Goal: Book appointment/travel/reservation

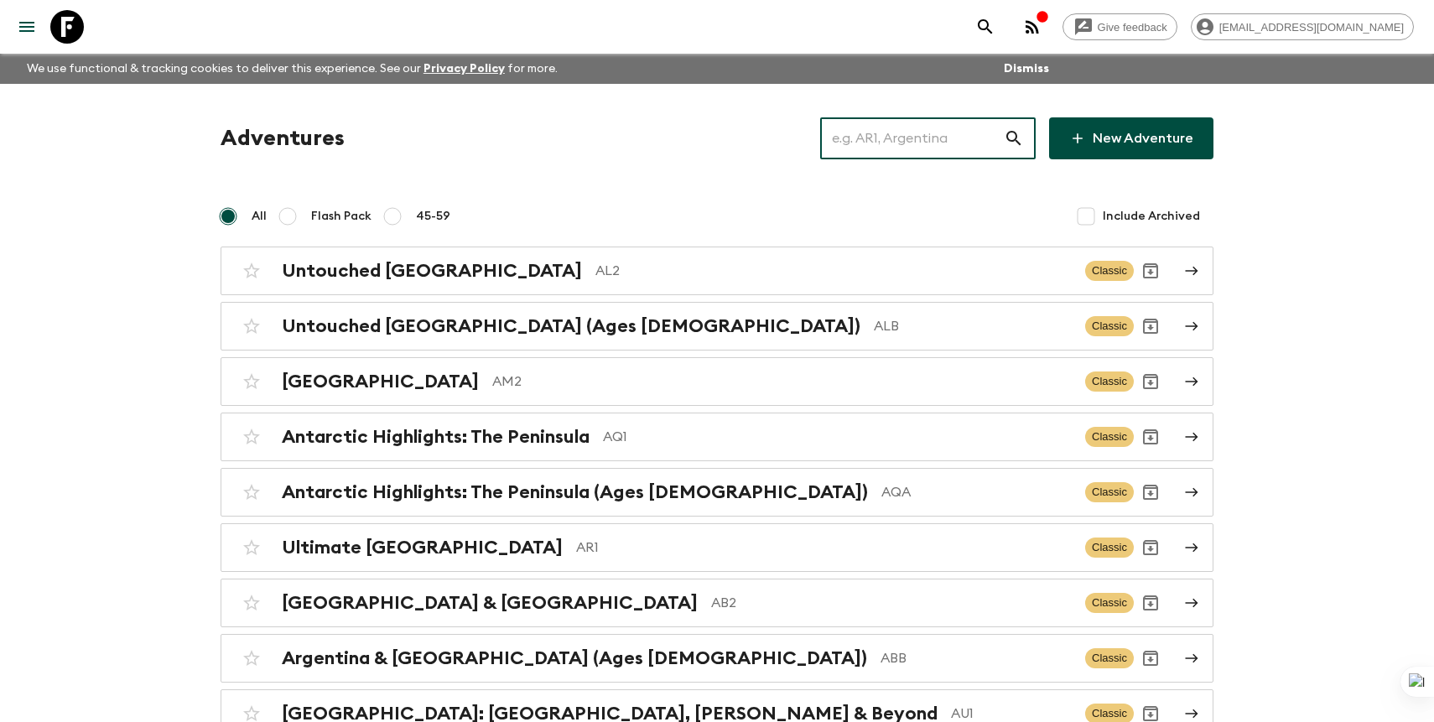
click at [943, 136] on input "text" at bounding box center [912, 138] width 184 height 47
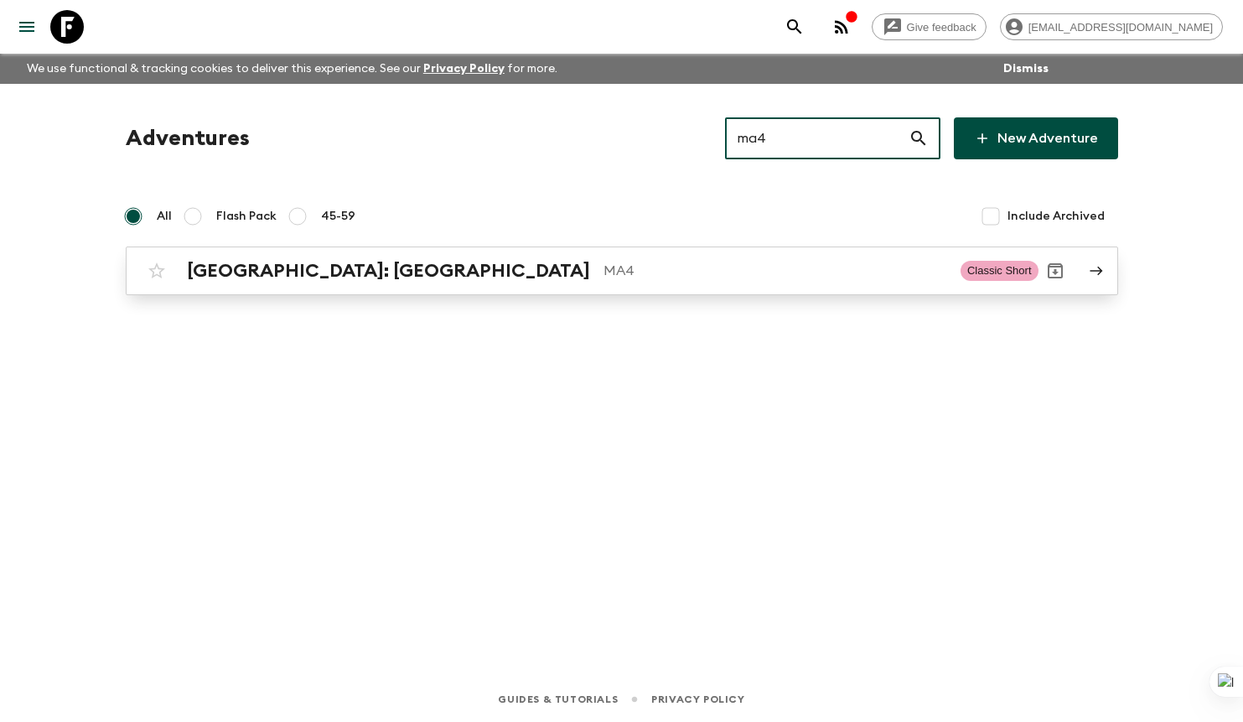
type input "ma4"
click at [604, 265] on p "MA4" at bounding box center [776, 271] width 344 height 20
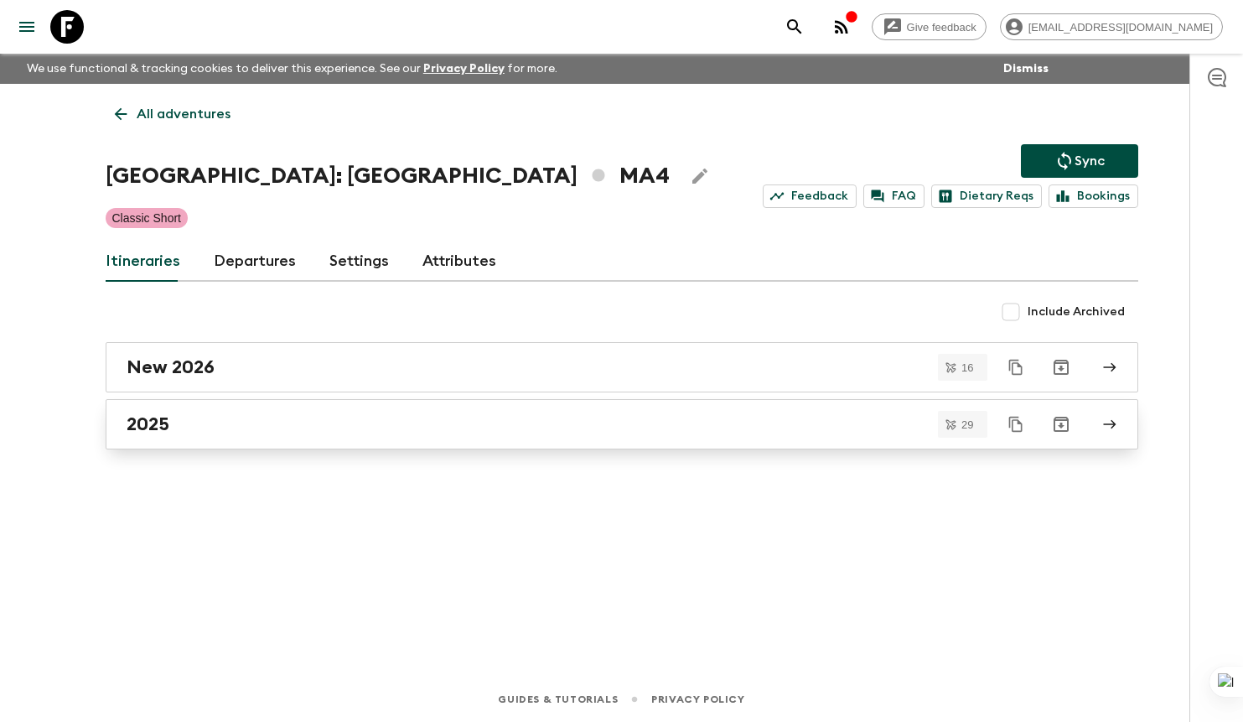
click at [499, 418] on div "2025" at bounding box center [606, 424] width 959 height 22
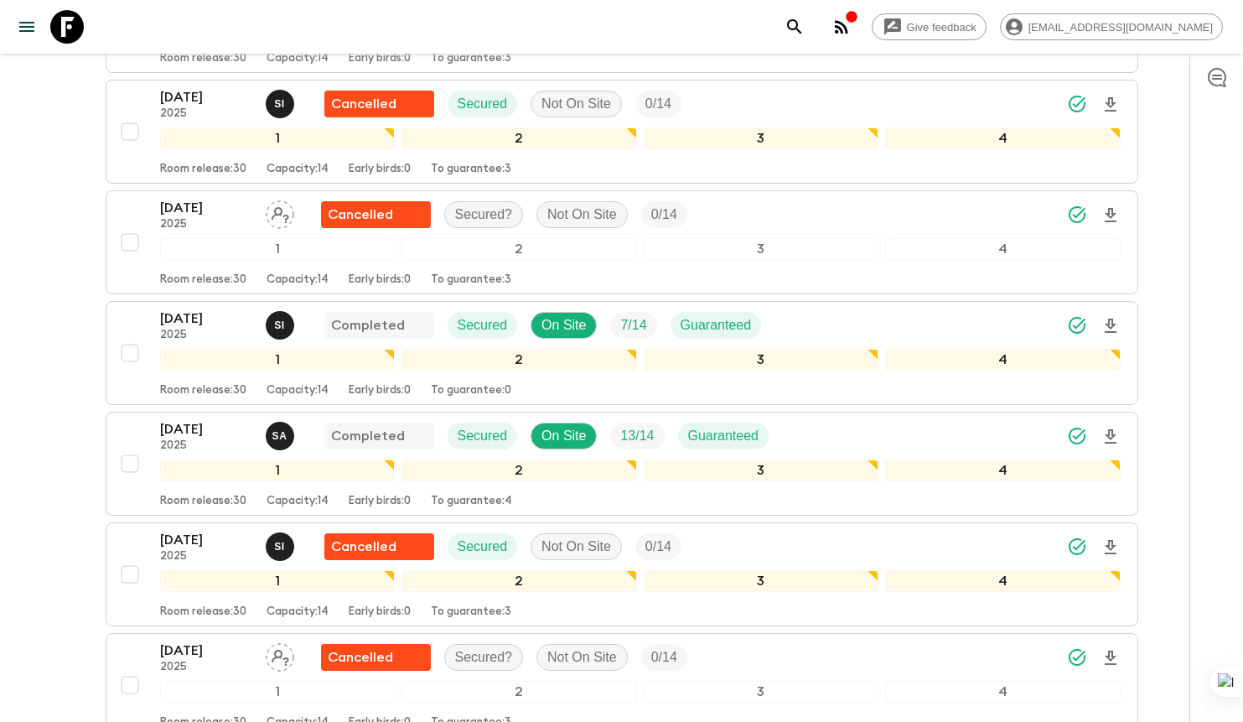
scroll to position [867, 0]
